Goal: Obtain resource: Obtain resource

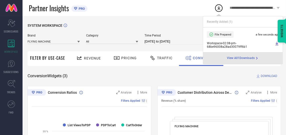
click at [181, 42] on input "[DATE] to [DATE]" at bounding box center [176, 42] width 65 height 6
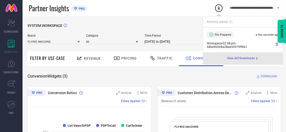
select select "8"
select select "2025"
select select "9"
select select "2025"
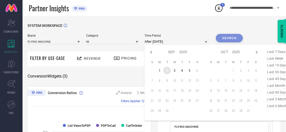
click at [169, 70] on td "2" at bounding box center [167, 71] width 8 height 8
type input "[DATE] to [DATE]"
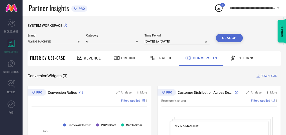
click at [235, 41] on button "Search" at bounding box center [229, 38] width 27 height 9
click at [266, 76] on span "DOWNLOAD" at bounding box center [269, 76] width 17 height 5
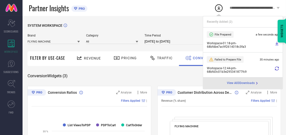
select select "8"
select select "2025"
select select "9"
select select "2025"
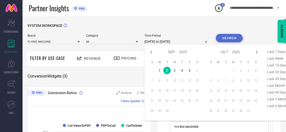
click at [187, 41] on input "[DATE] to [DATE]" at bounding box center [176, 42] width 65 height 6
click at [176, 71] on td "3" at bounding box center [175, 71] width 8 height 8
type input "[DATE] to [DATE]"
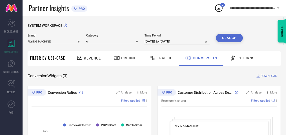
click at [229, 39] on button "Search" at bounding box center [229, 38] width 27 height 9
click at [267, 76] on span "DOWNLOAD" at bounding box center [269, 76] width 17 height 5
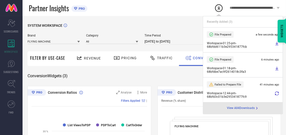
select select "8"
select select "2025"
select select "9"
select select "2025"
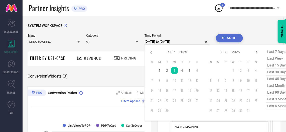
click at [189, 43] on input "[DATE] to [DATE]" at bounding box center [176, 42] width 65 height 6
click at [182, 69] on td "4" at bounding box center [182, 71] width 8 height 8
type input "[DATE] to [DATE]"
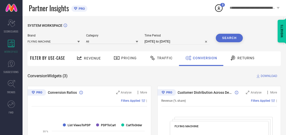
click at [228, 37] on button "Search" at bounding box center [229, 38] width 27 height 9
click at [266, 75] on span "DOWNLOAD" at bounding box center [269, 76] width 17 height 5
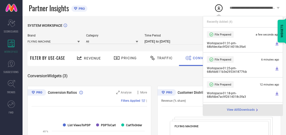
click at [196, 43] on input "[DATE] to [DATE]" at bounding box center [176, 42] width 65 height 6
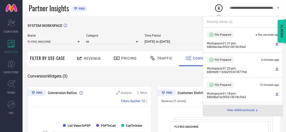
select select "8"
select select "2025"
select select "9"
select select "2025"
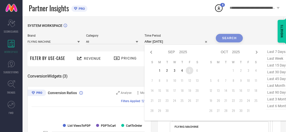
click at [192, 71] on td "5" at bounding box center [190, 71] width 8 height 8
type input "[DATE] to [DATE]"
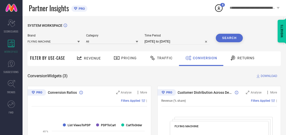
click at [226, 37] on button "Search" at bounding box center [229, 38] width 27 height 9
click at [268, 76] on span "DOWNLOAD" at bounding box center [269, 76] width 17 height 5
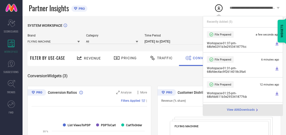
select select "8"
select select "2025"
select select "9"
select select "2025"
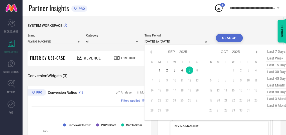
click at [194, 42] on input "[DATE] to [DATE]" at bounding box center [176, 42] width 65 height 6
click at [200, 31] on div "SYSTEM WORKSPACE" at bounding box center [154, 29] width 253 height 10
